Goal: Understand process/instructions: Learn about a topic

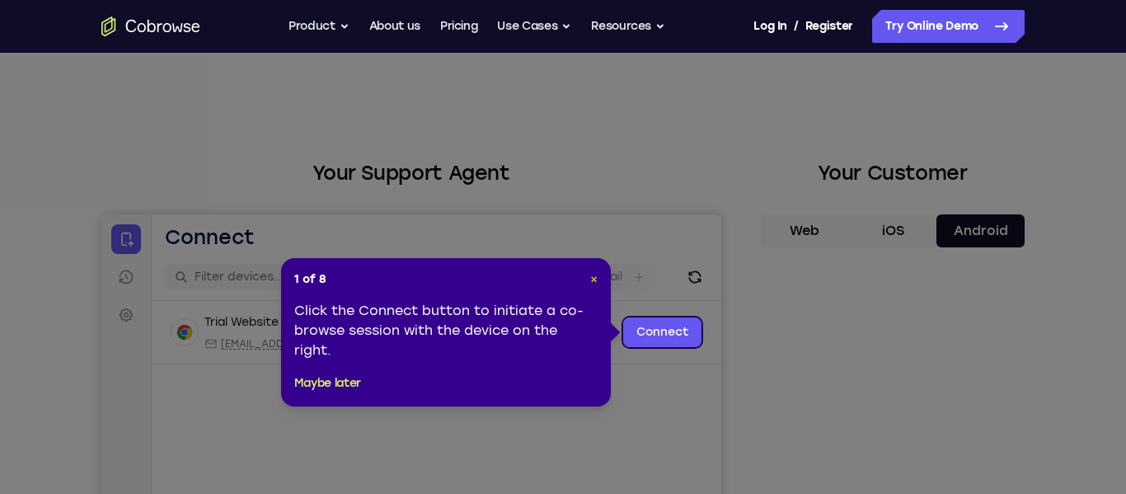
click at [596, 285] on span "×" at bounding box center [593, 279] width 7 height 14
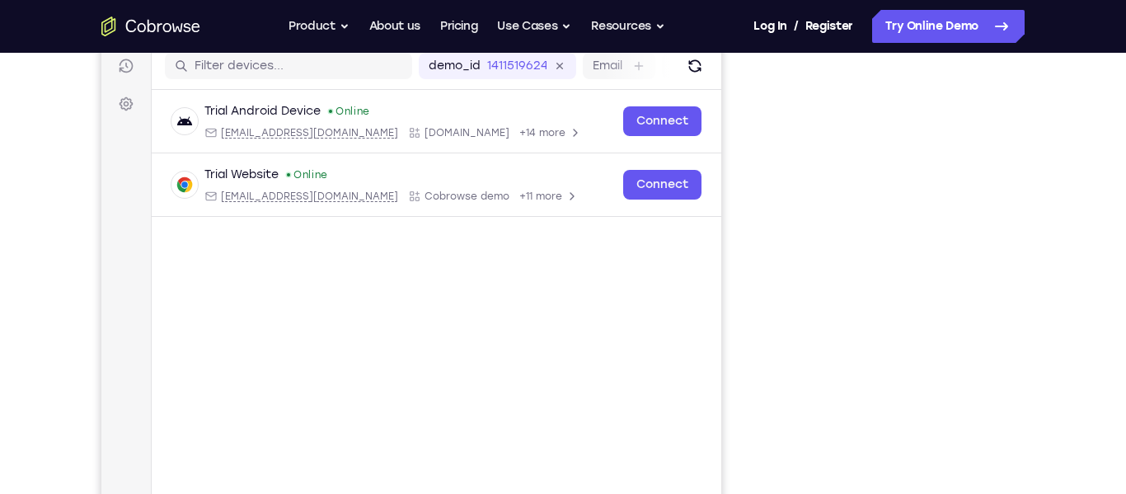
scroll to position [212, 0]
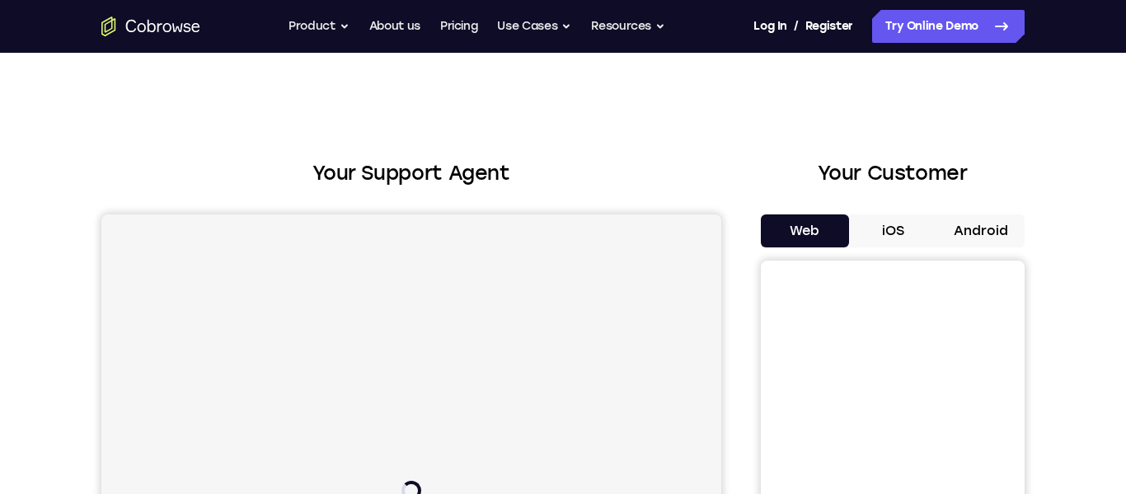
click at [1010, 218] on button "Android" at bounding box center [980, 230] width 88 height 33
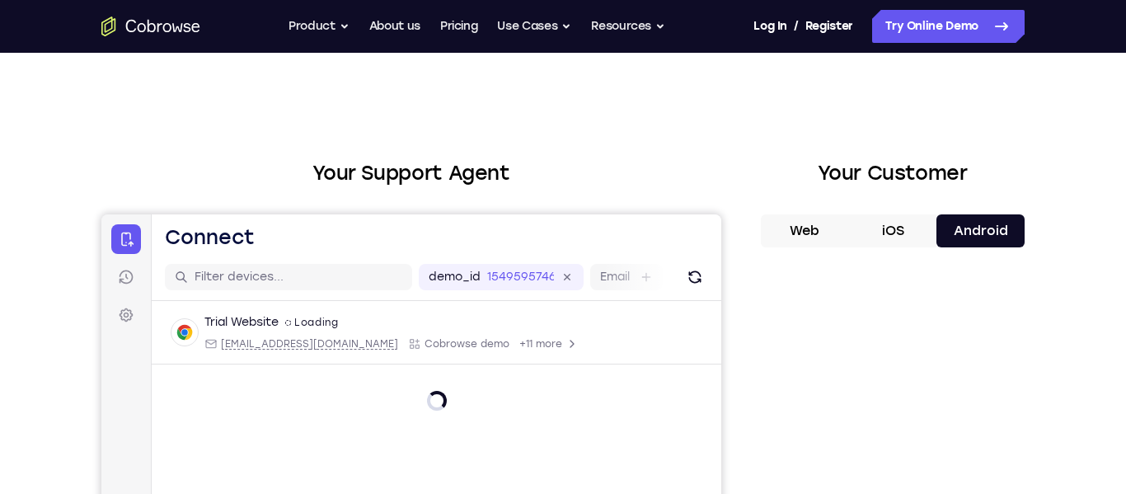
click at [879, 223] on button "iOS" at bounding box center [893, 230] width 88 height 33
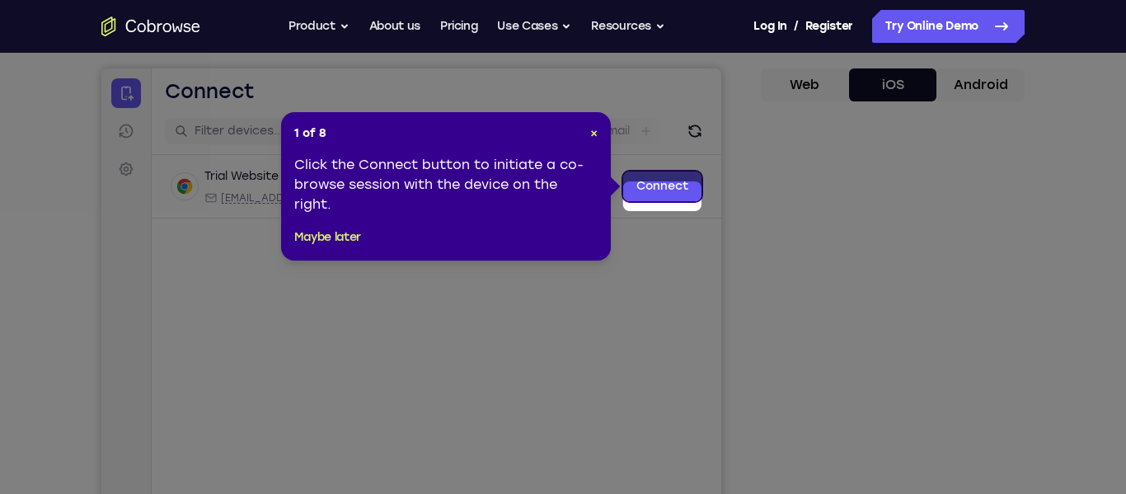
scroll to position [139, 0]
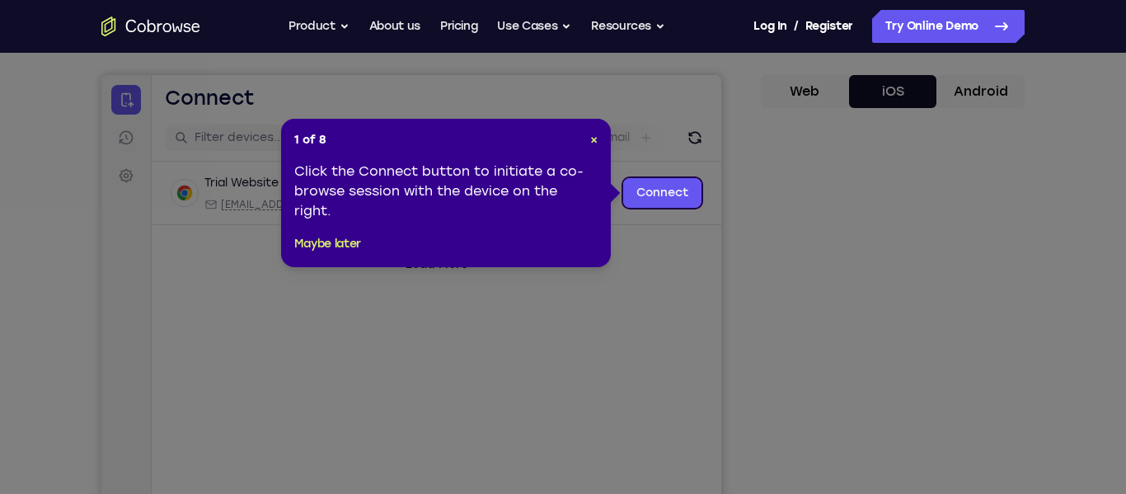
click at [607, 133] on div "1 of 8 × Click the Connect button to initiate a co-browse session with the devi…" at bounding box center [446, 193] width 330 height 148
click at [593, 145] on span "×" at bounding box center [593, 140] width 7 height 14
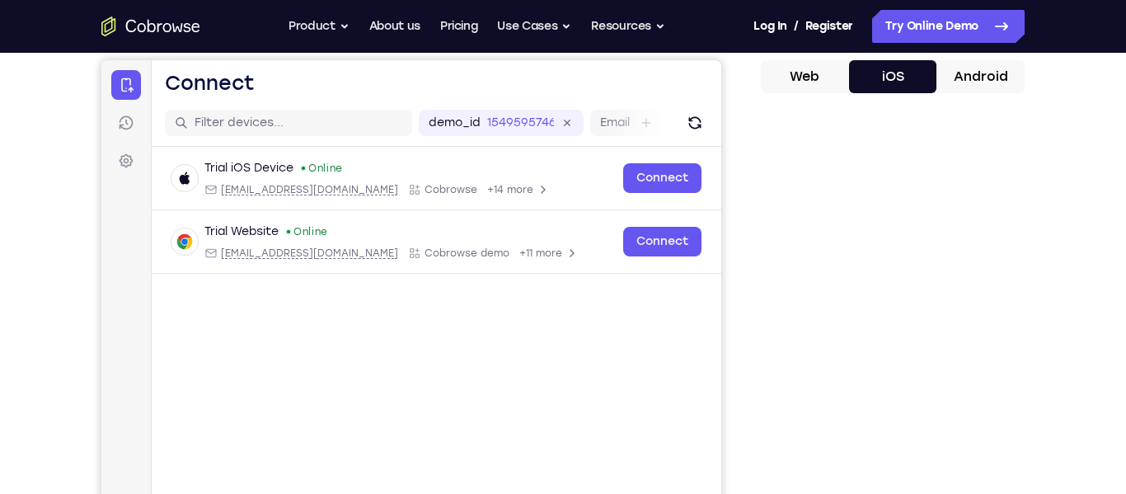
scroll to position [0, 0]
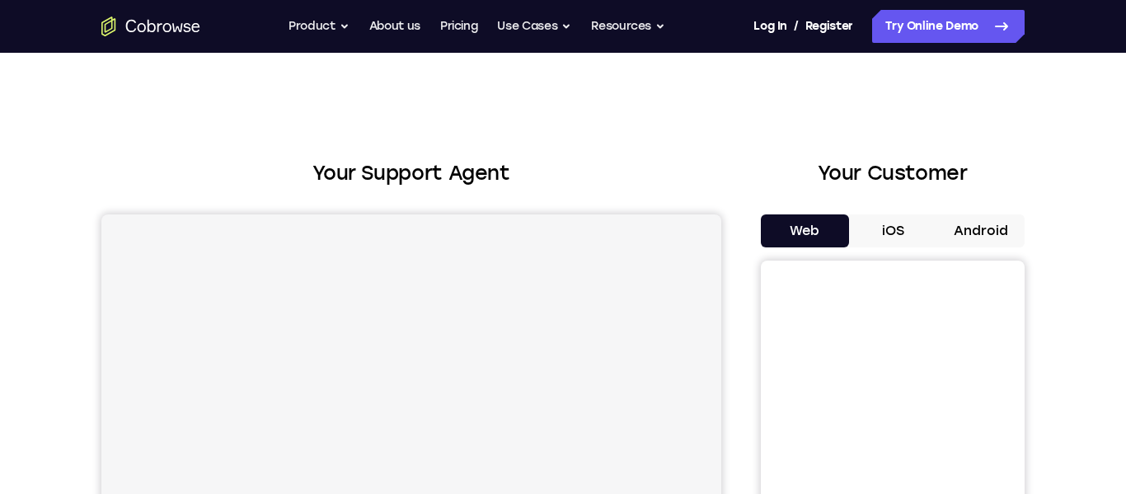
click at [990, 227] on button "Android" at bounding box center [980, 230] width 88 height 33
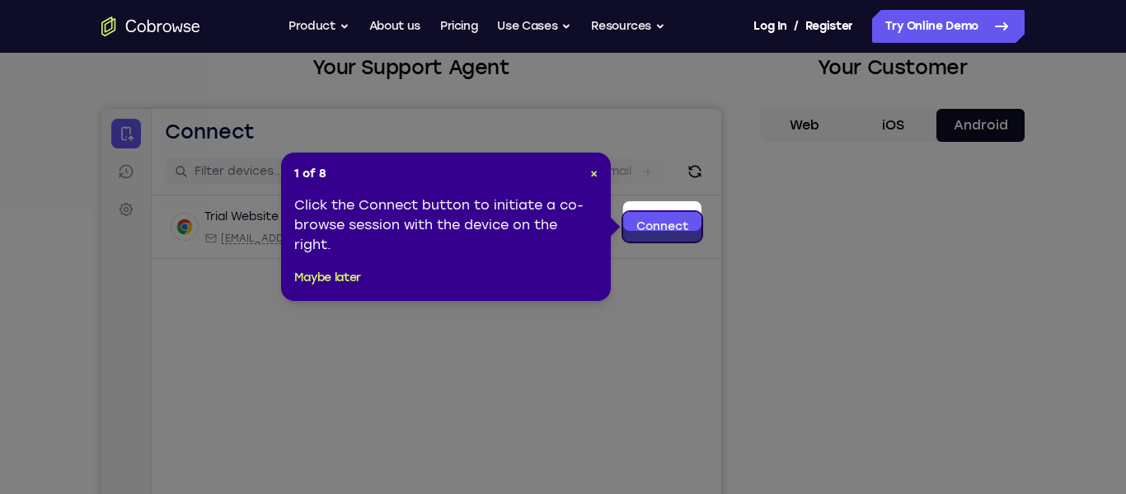
scroll to position [99, 0]
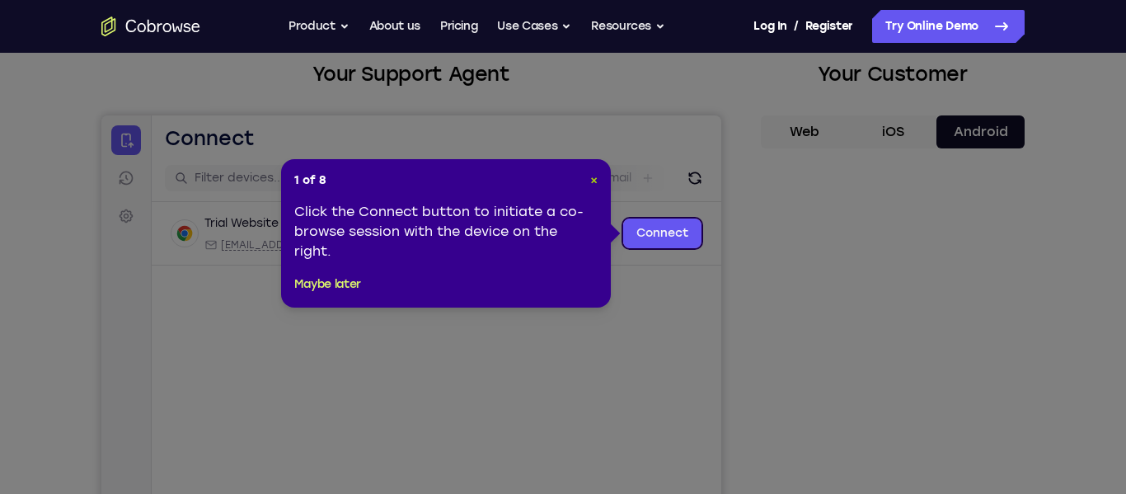
click at [593, 179] on span "×" at bounding box center [593, 180] width 7 height 14
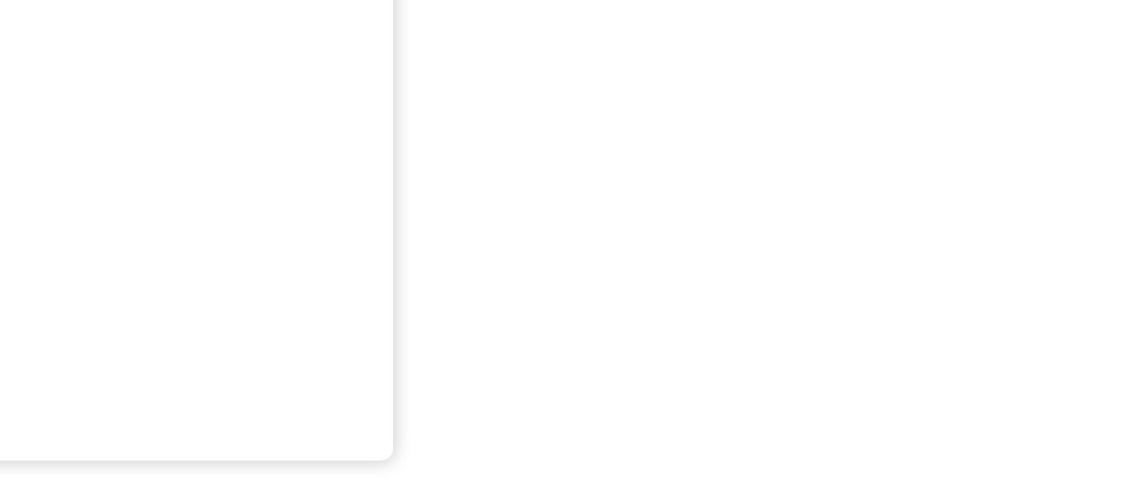
scroll to position [289, 0]
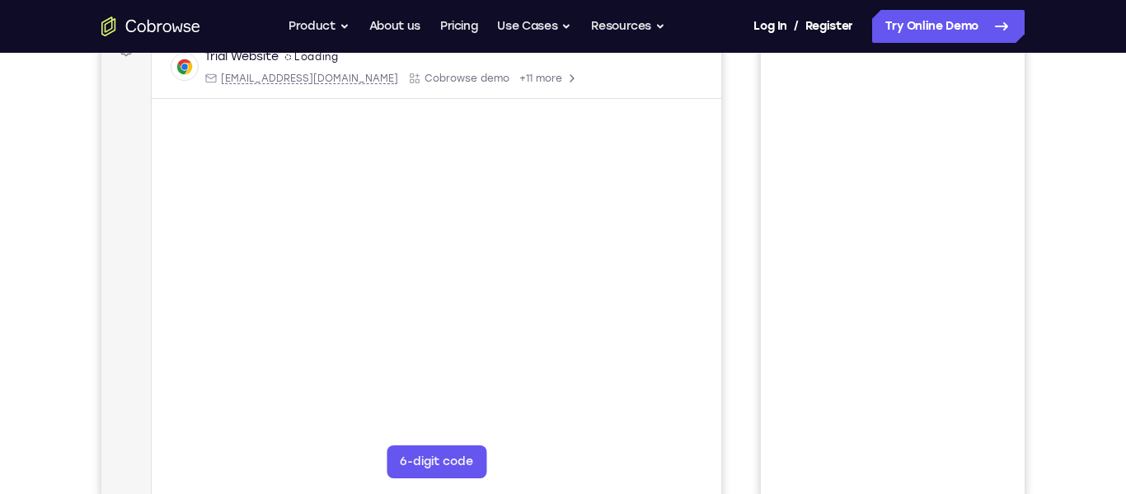
scroll to position [84, 0]
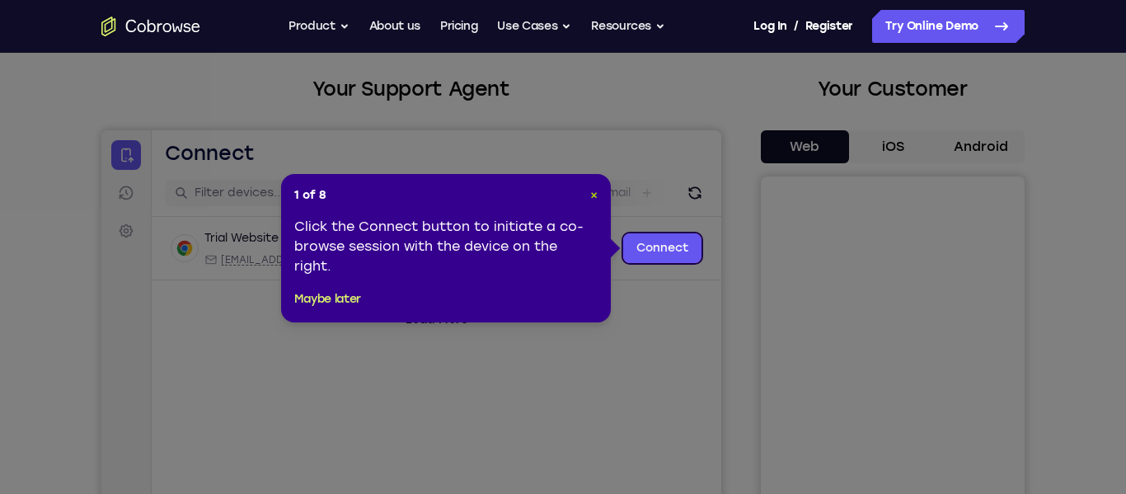
click at [597, 192] on span "×" at bounding box center [593, 195] width 7 height 14
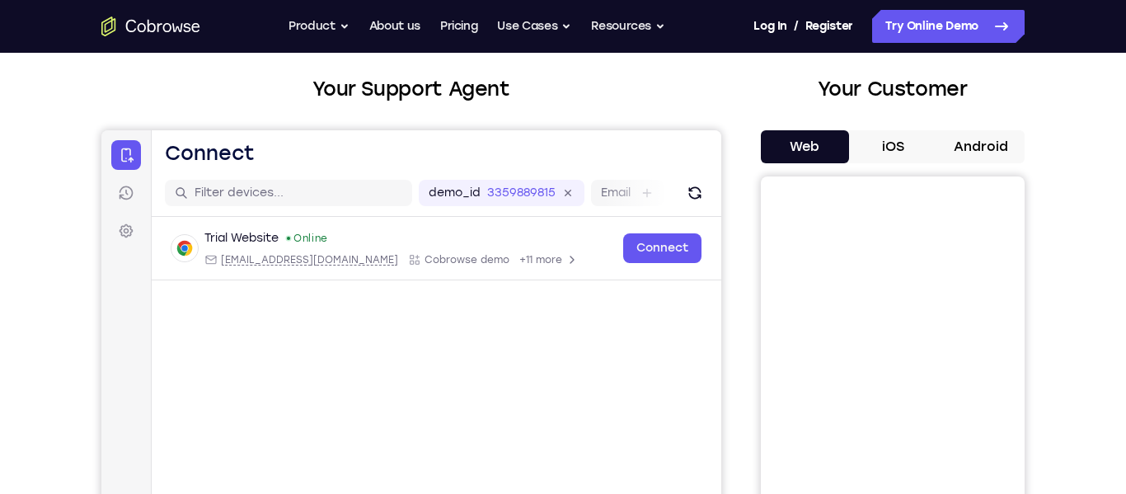
click at [1003, 157] on button "Android" at bounding box center [980, 146] width 88 height 33
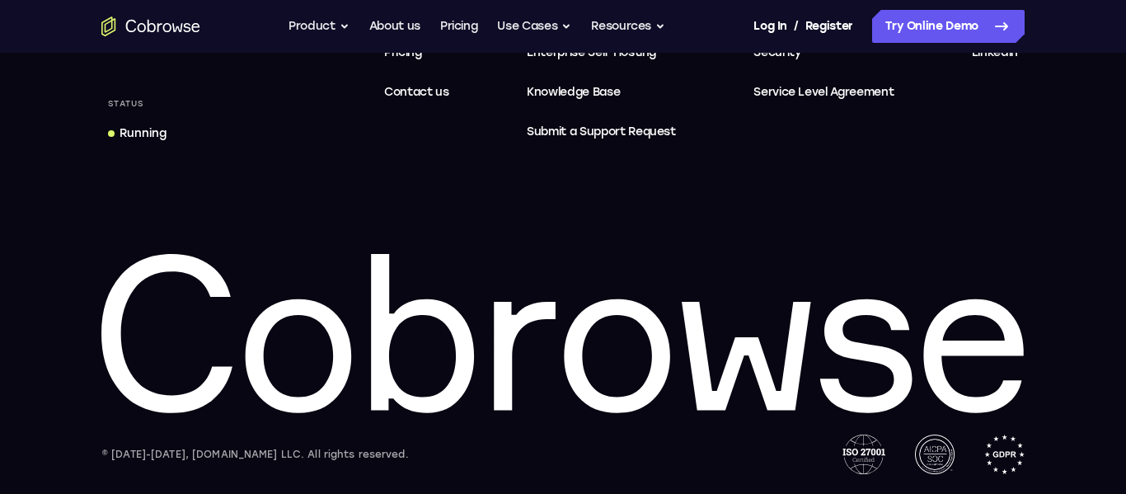
scroll to position [0, 0]
